Goal: Information Seeking & Learning: Learn about a topic

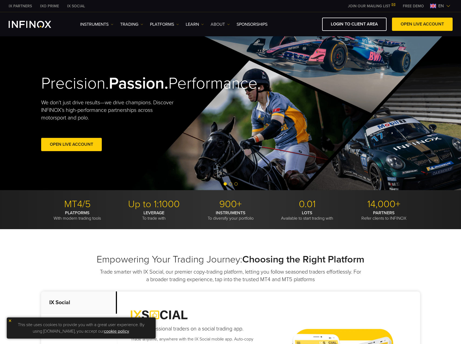
click at [224, 25] on link "ABOUT" at bounding box center [220, 24] width 19 height 6
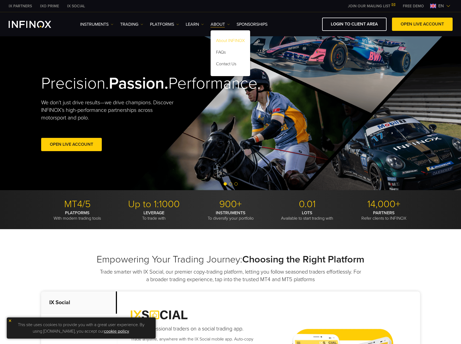
click at [226, 42] on link "About INFINOX" at bounding box center [231, 42] width 40 height 12
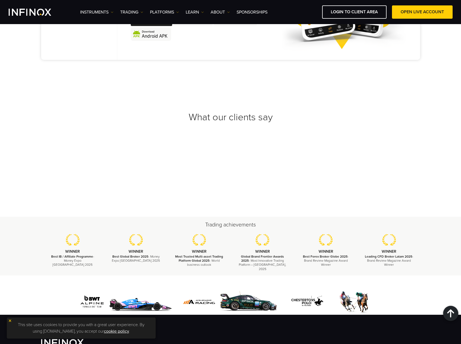
scroll to position [1875, 0]
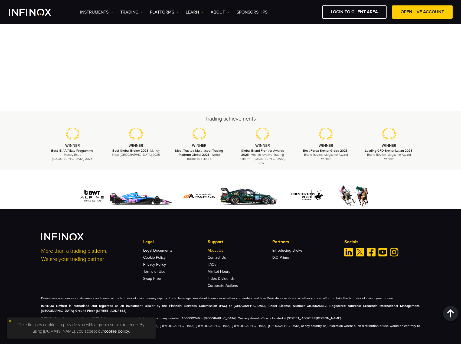
click at [216, 248] on link "About Us" at bounding box center [216, 250] width 16 height 5
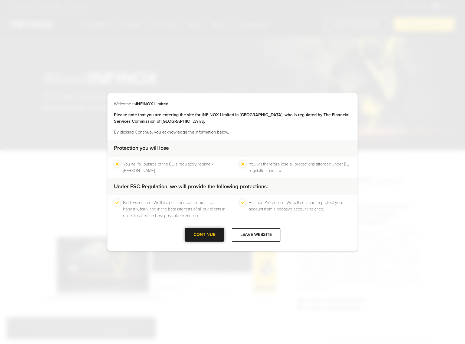
click at [204, 235] on div at bounding box center [204, 235] width 0 height 0
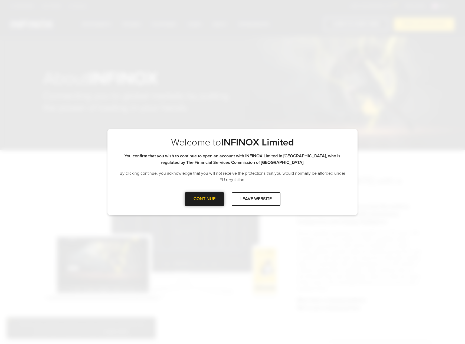
click at [204, 199] on div at bounding box center [204, 199] width 0 height 0
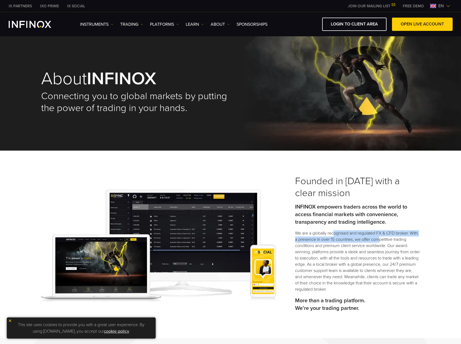
drag, startPoint x: 366, startPoint y: 242, endPoint x: 381, endPoint y: 240, distance: 15.3
click at [381, 240] on p "We are a globally recognised and regulated FX & CFD broker. With a presence in …" at bounding box center [357, 261] width 125 height 62
click at [383, 241] on p "We are a globally recognised and regulated FX & CFD broker. With a presence in …" at bounding box center [357, 261] width 125 height 62
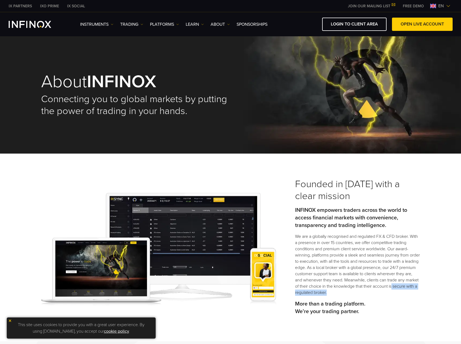
click at [442, 289] on div "Founded in 2009 with a clear mission INFINOX empowers traders across the world …" at bounding box center [230, 247] width 461 height 188
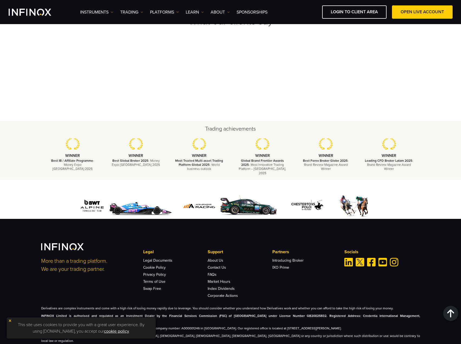
scroll to position [1875, 0]
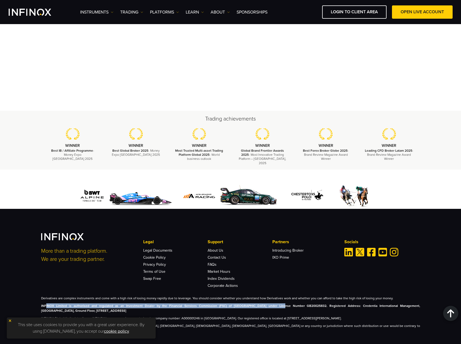
drag, startPoint x: 46, startPoint y: 299, endPoint x: 262, endPoint y: 303, distance: 216.0
click at [261, 303] on p "INFINOX Limited is authorised and regulated as an Investment Dealer by the Fina…" at bounding box center [230, 308] width 379 height 10
click at [11, 320] on img at bounding box center [10, 320] width 4 height 4
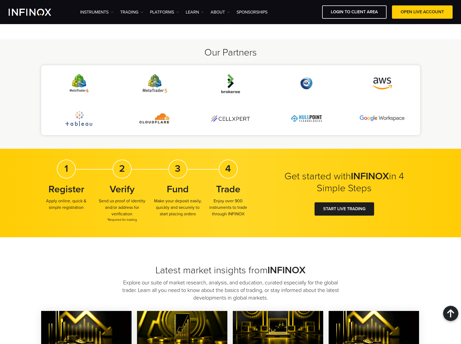
scroll to position [1117, 0]
